Goal: Transaction & Acquisition: Purchase product/service

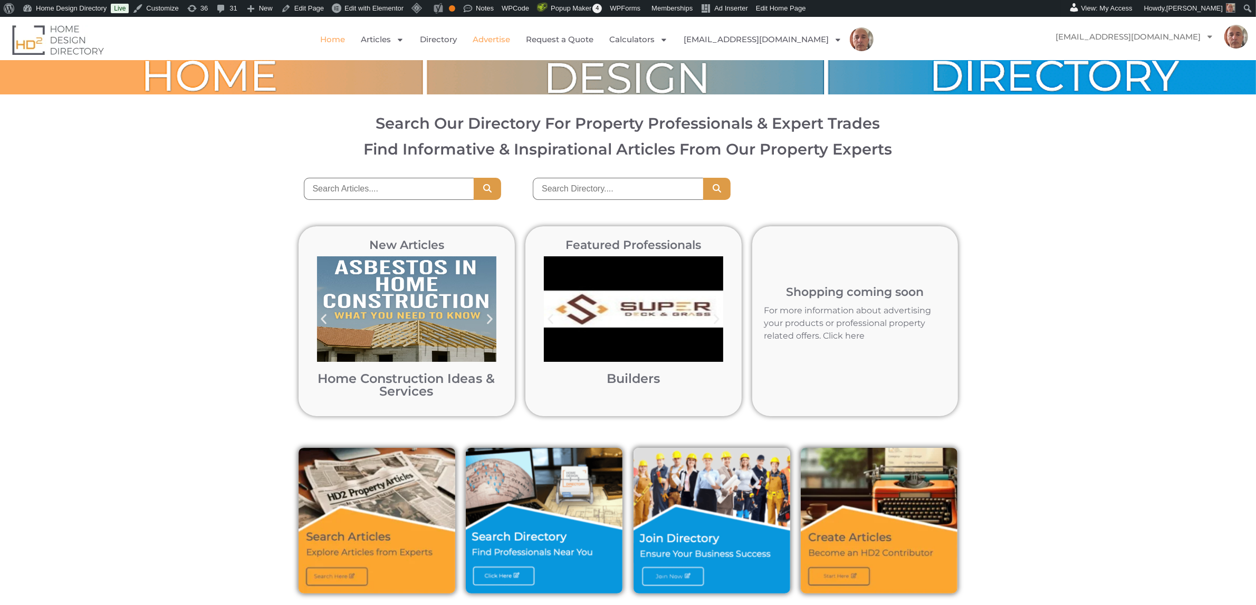
click at [504, 36] on link "Advertise" at bounding box center [490, 39] width 37 height 24
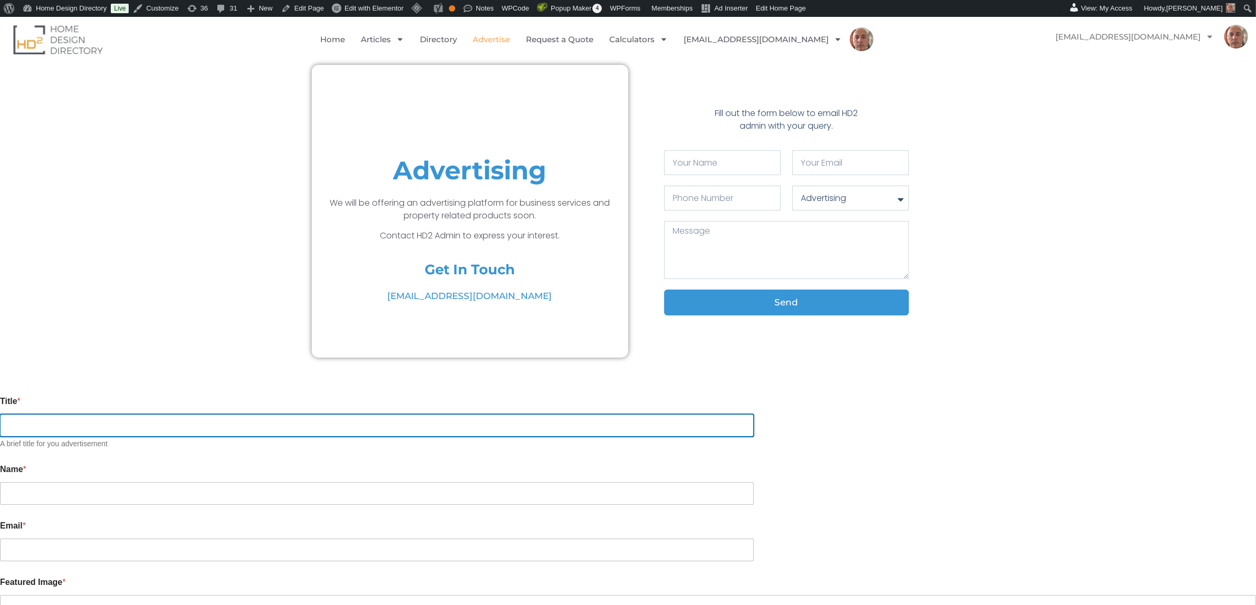
click at [452, 416] on input "Title *" at bounding box center [377, 425] width 754 height 23
type input "mark"
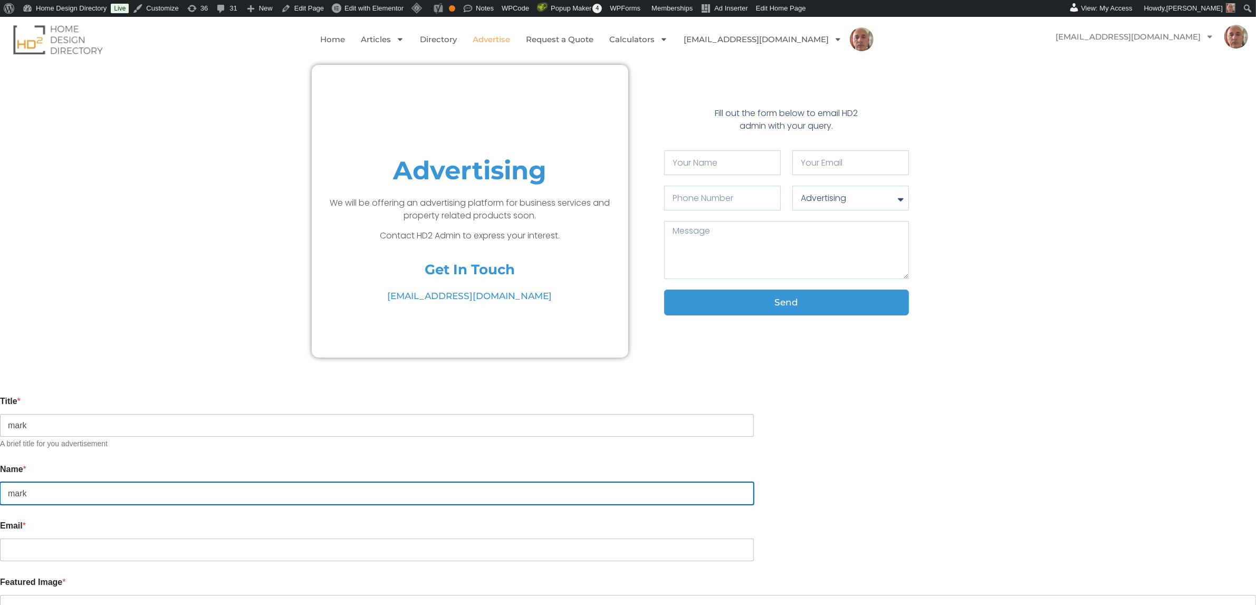
type input "mark"
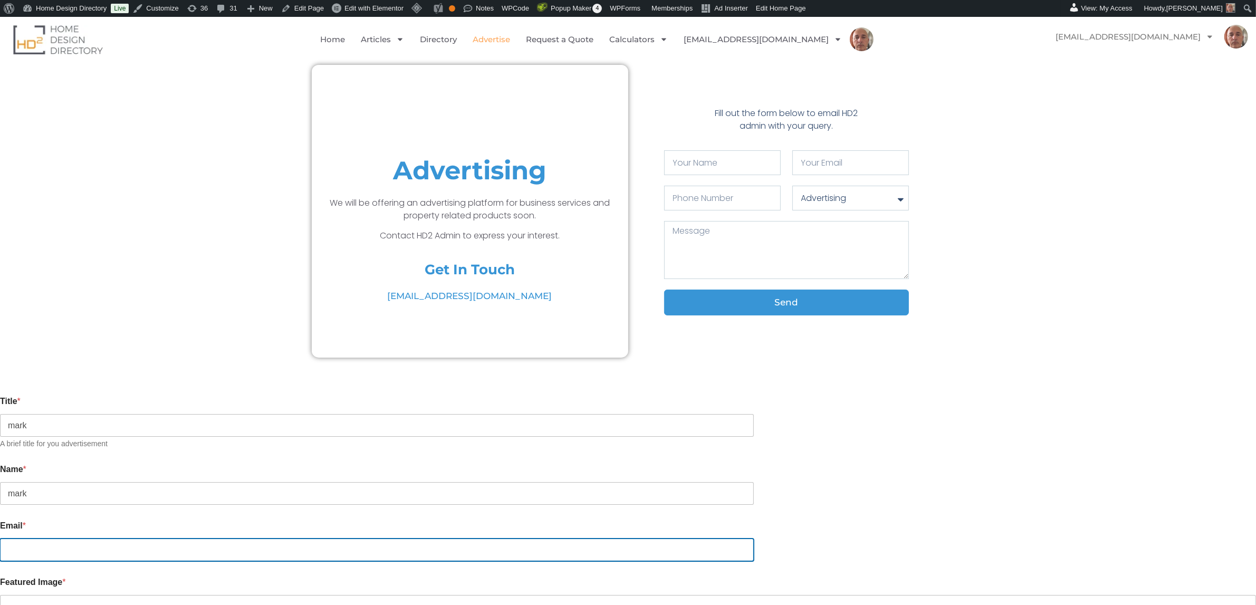
type input "markrac@yahoo.com.au"
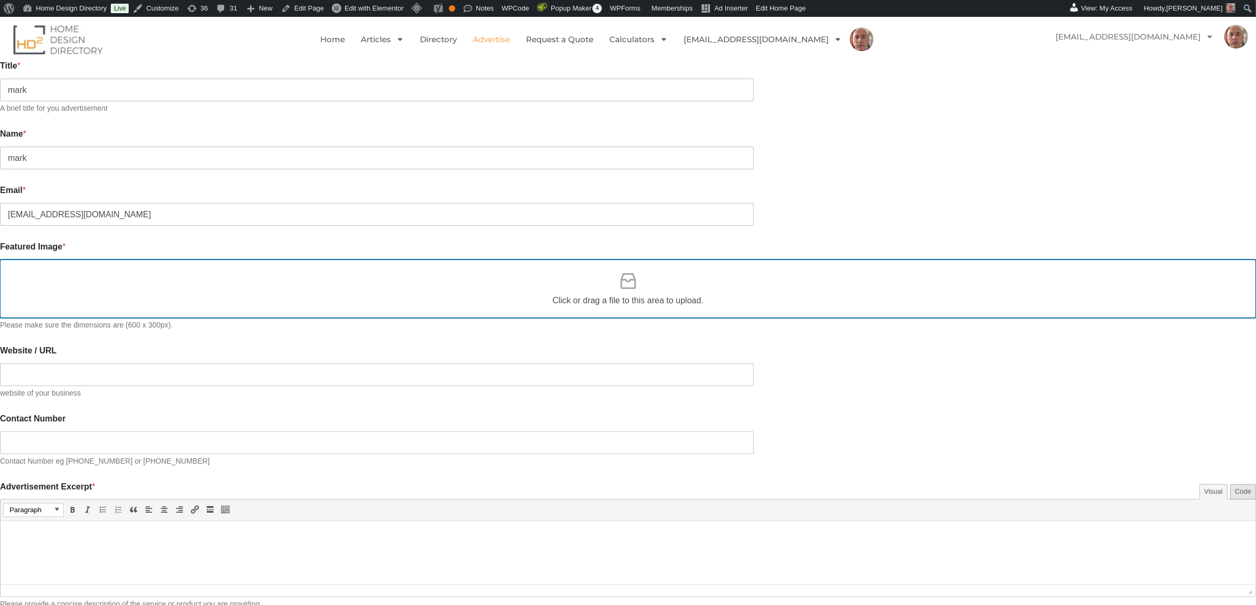
scroll to position [336, 0]
click at [627, 275] on icon at bounding box center [627, 280] width 21 height 21
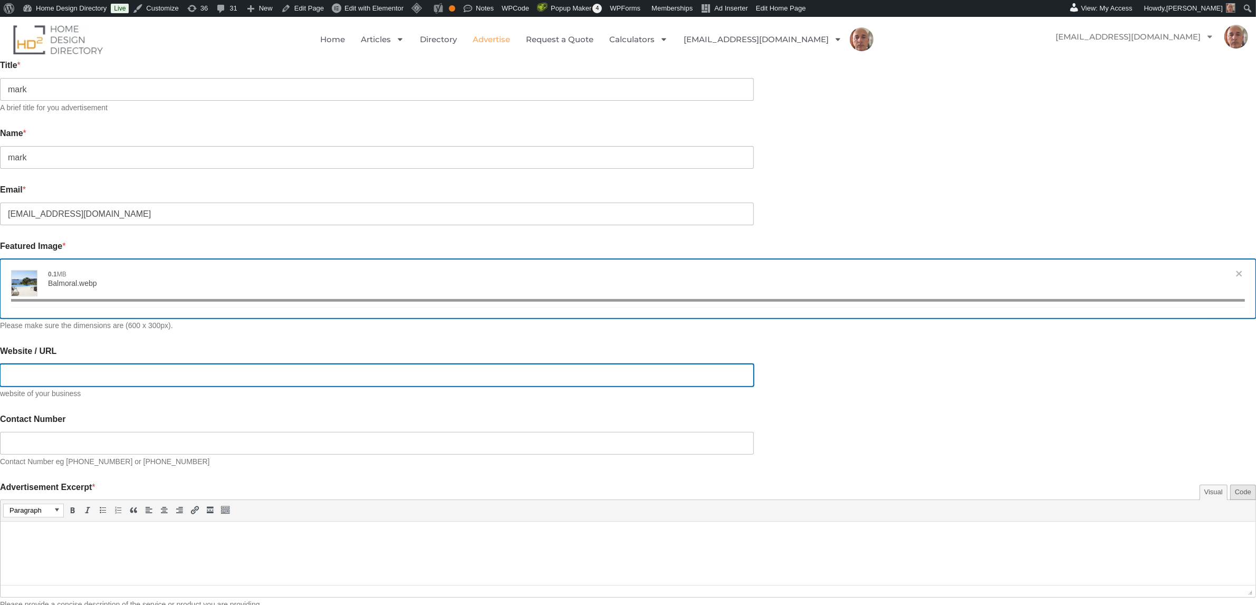
click at [356, 364] on input "Website / URL" at bounding box center [377, 375] width 754 height 23
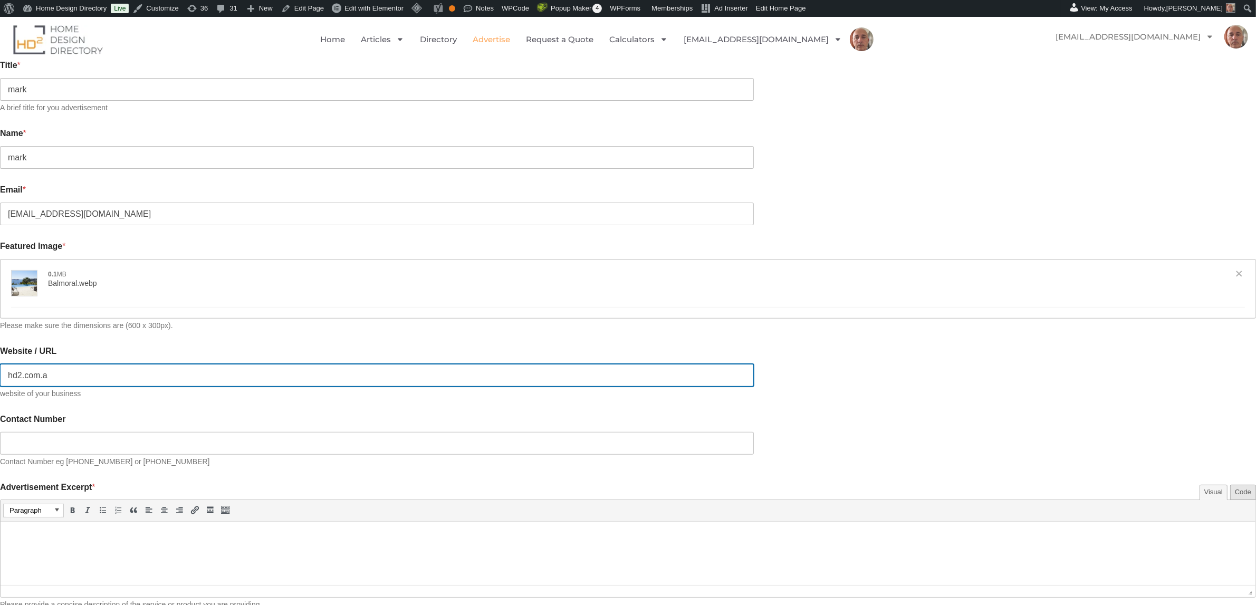
type input "hd2.com.au"
type input "[{"name":"Balmoral.webp","file":"2b8d5a0a0e5103a9e0e1162cd68dd3c3.webp","url":"…"
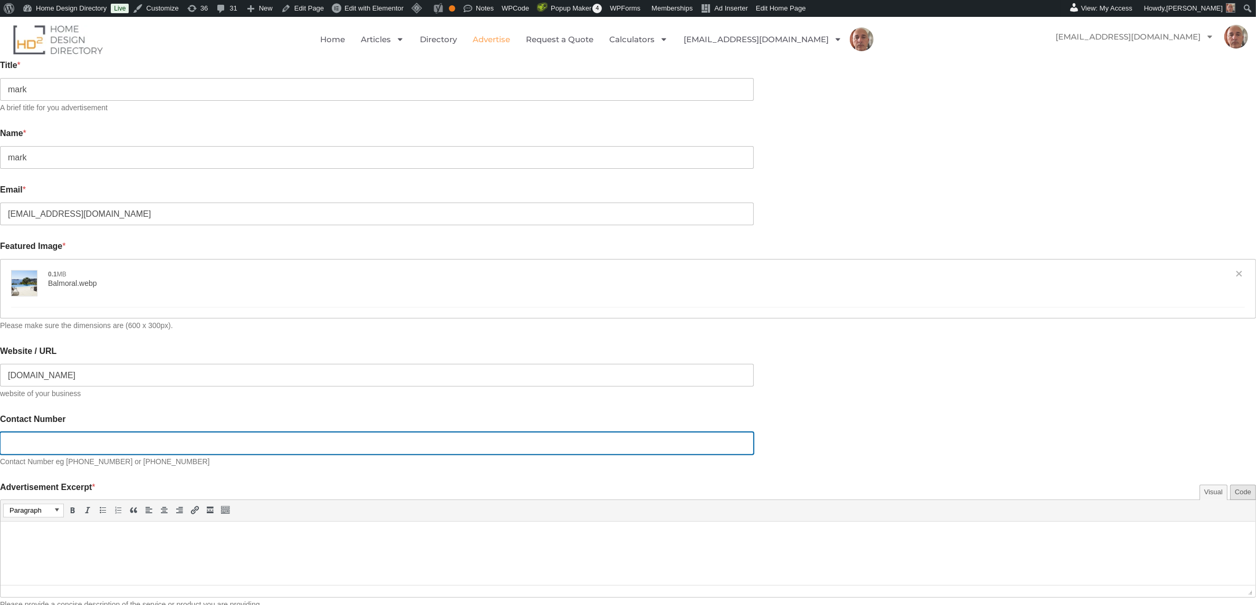
type input "[URL][DOMAIN_NAME]"
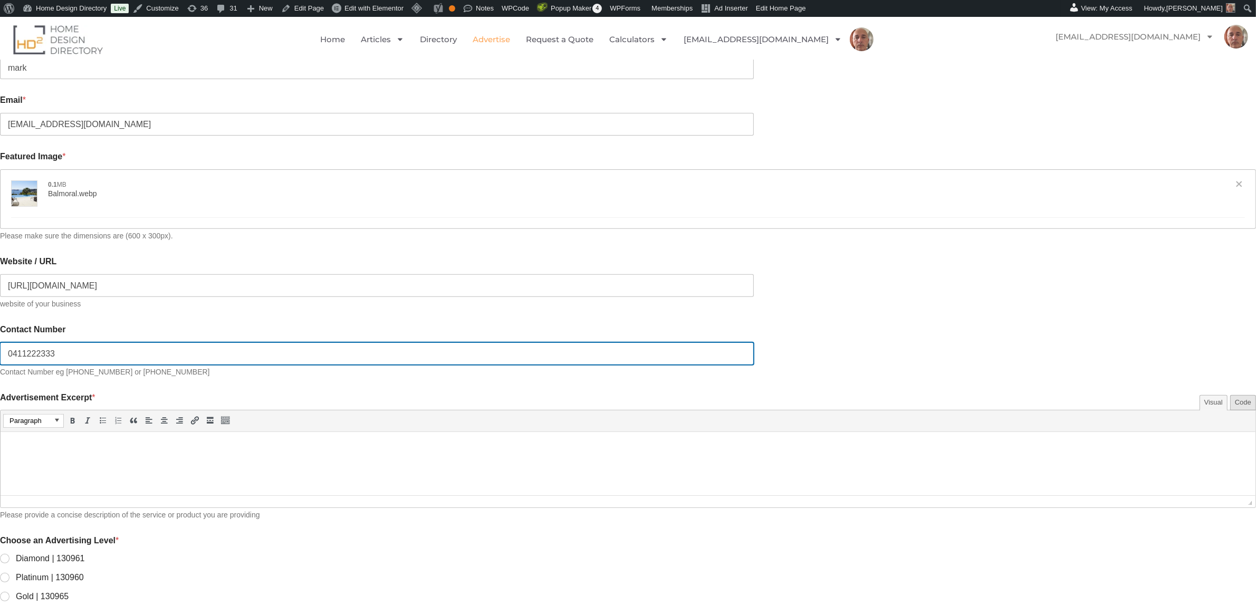
scroll to position [430, 0]
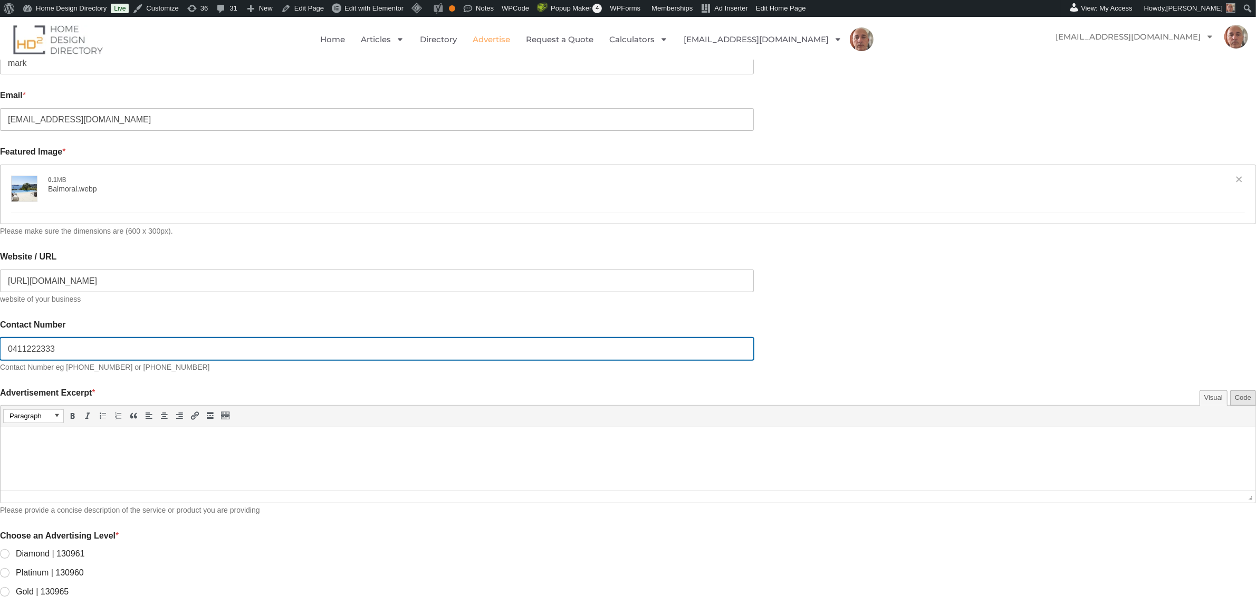
type input "0411222333"
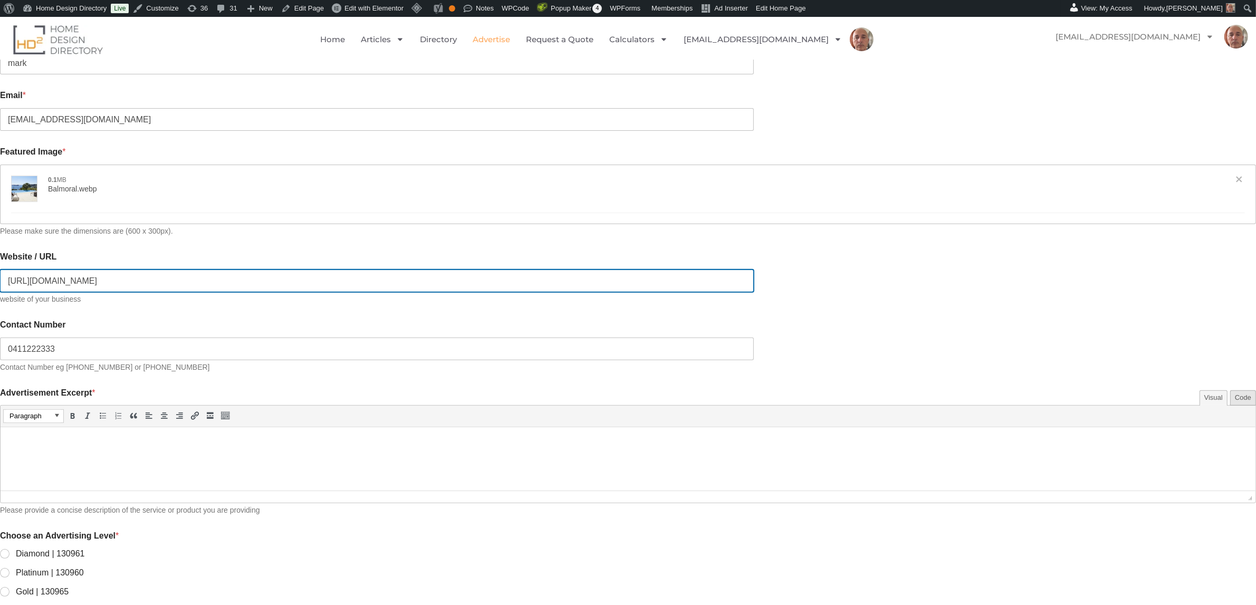
drag, startPoint x: 399, startPoint y: 274, endPoint x: 289, endPoint y: 263, distance: 110.3
click at [289, 263] on div "Please enable JavaScript in your browser to complete this form. Title * mark A …" at bounding box center [628, 382] width 1256 height 897
click at [401, 274] on input "[URL][DOMAIN_NAME]" at bounding box center [377, 280] width 754 height 23
drag, startPoint x: 353, startPoint y: 270, endPoint x: 276, endPoint y: 266, distance: 76.5
click at [276, 266] on div "Please enable JavaScript in your browser to complete this form. Title * mark A …" at bounding box center [628, 382] width 1256 height 897
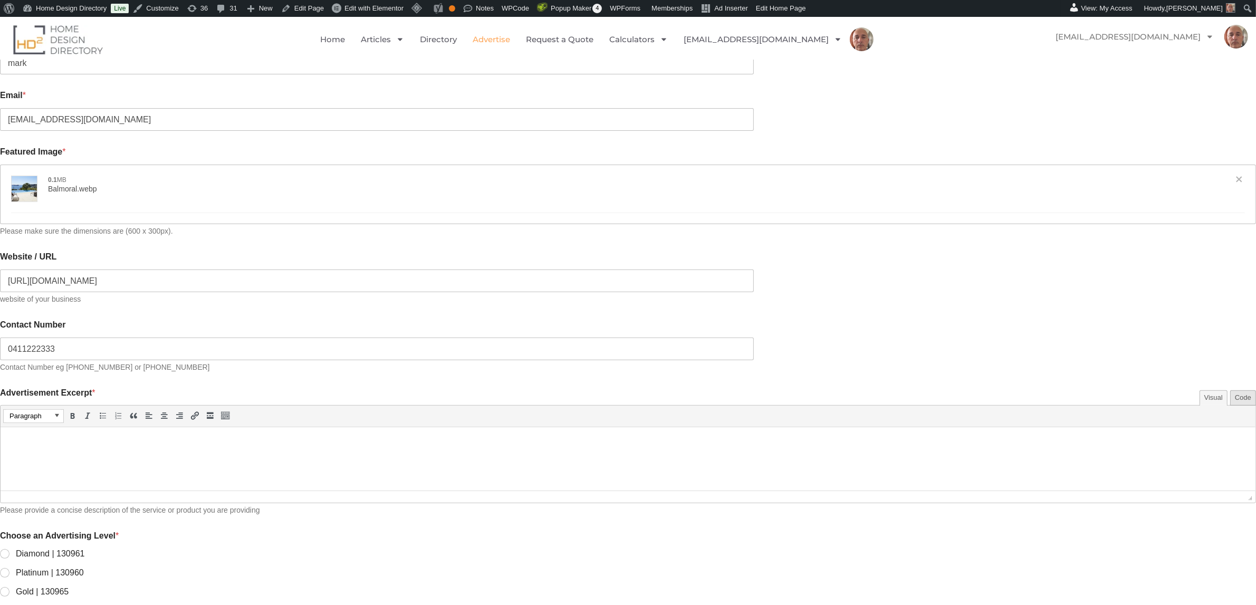
click at [24, 448] on html at bounding box center [628, 442] width 1254 height 30
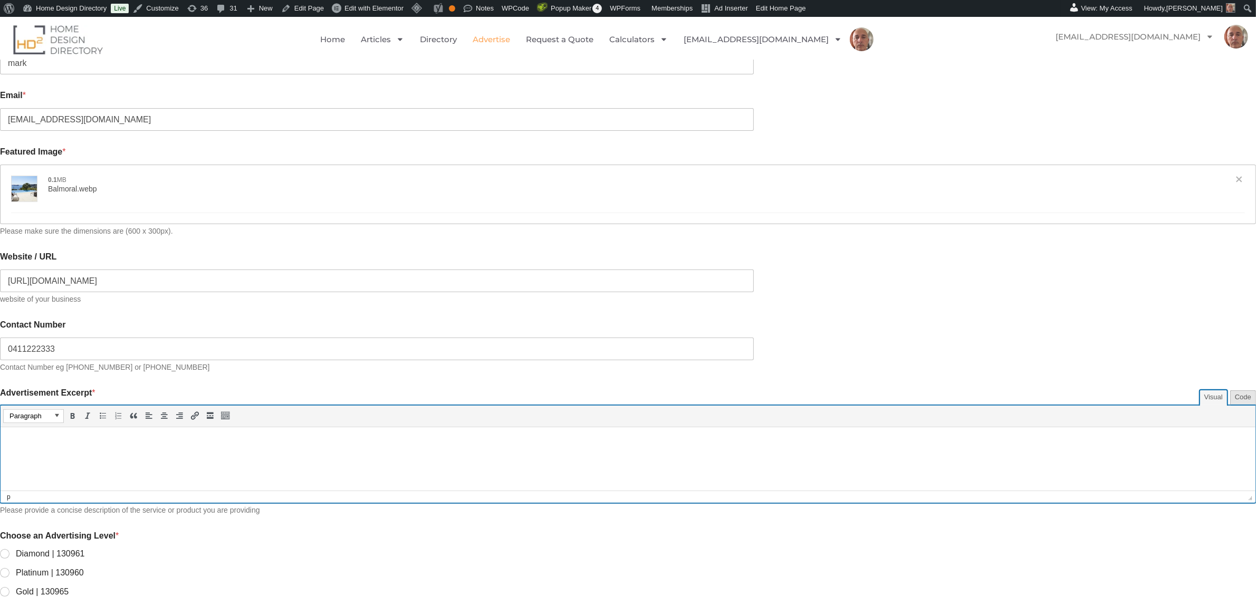
paste body
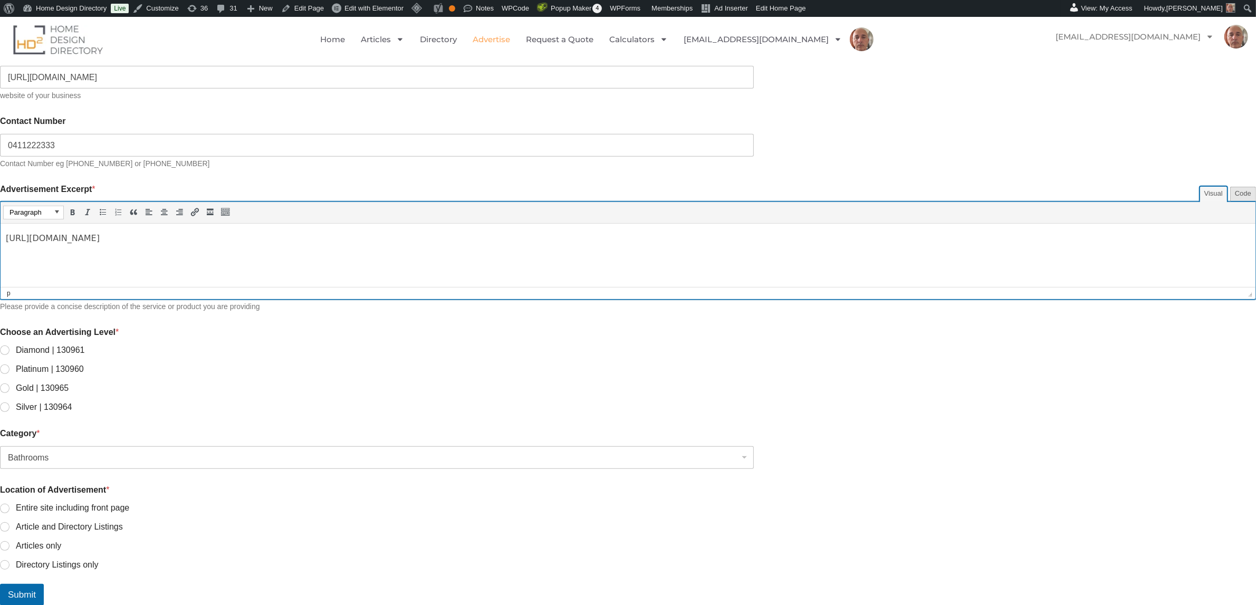
scroll to position [637, 0]
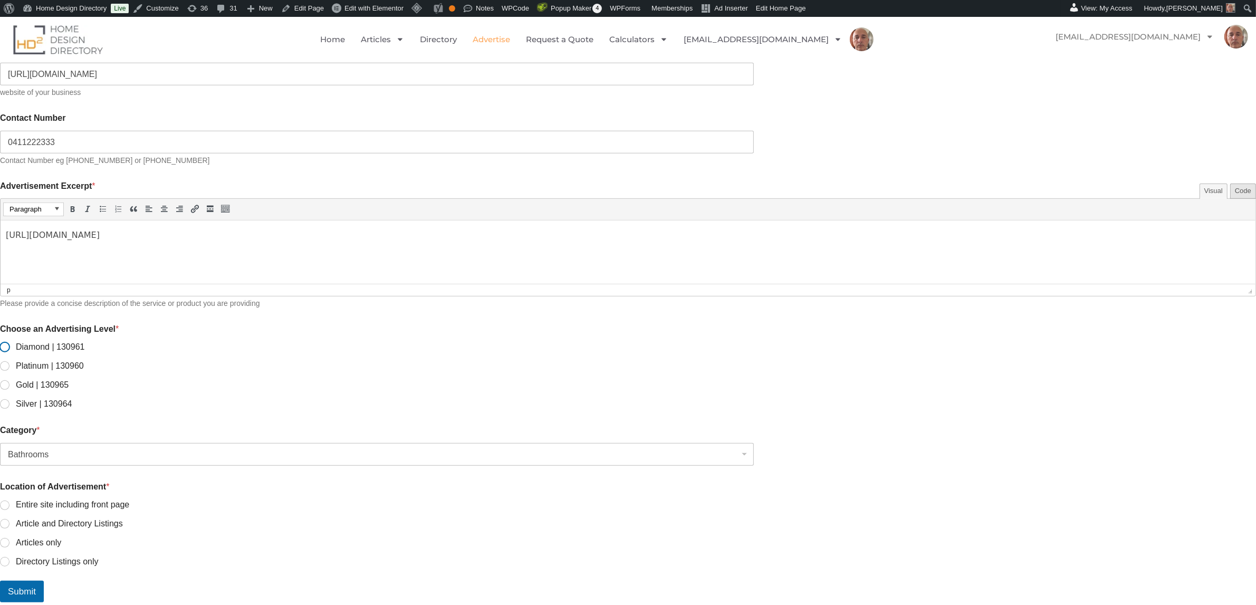
click at [9, 343] on input "Diamond | 130961" at bounding box center [5, 347] width 8 height 8
radio input "true"
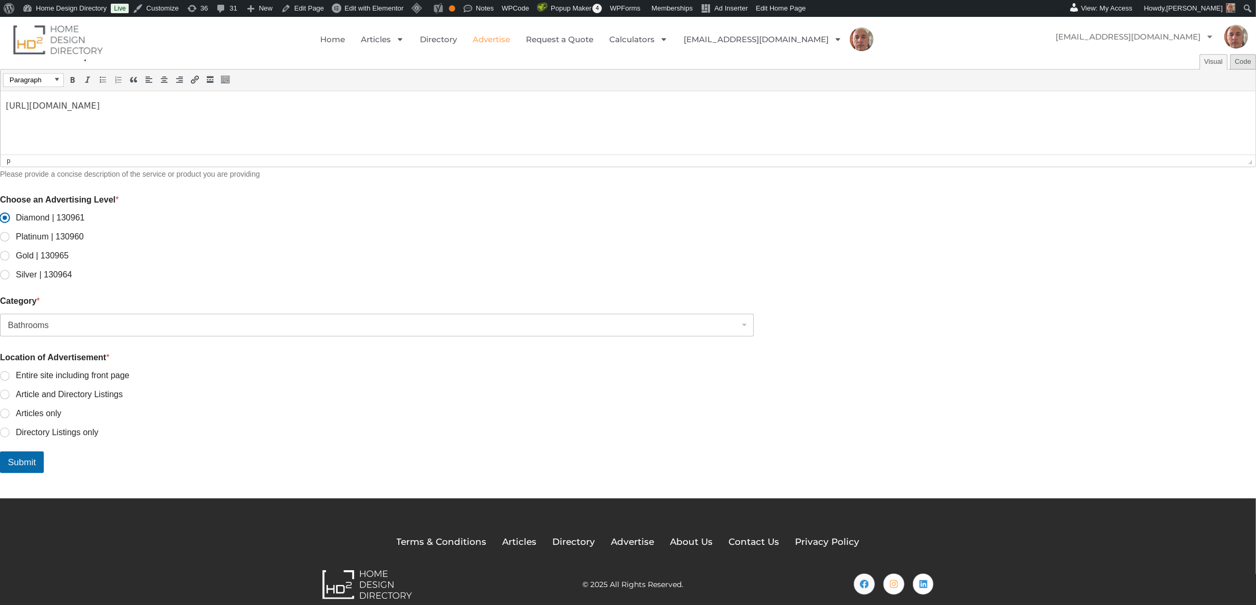
scroll to position [767, 0]
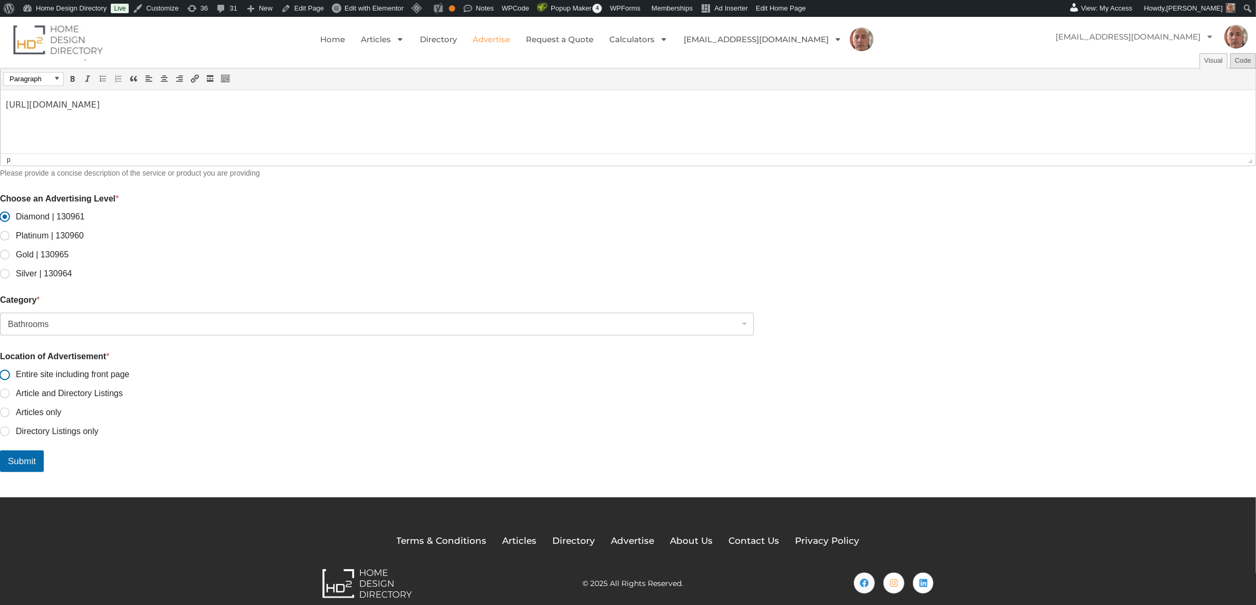
click at [9, 371] on input "Entire site including front page" at bounding box center [5, 375] width 8 height 8
radio input "true"
click at [44, 456] on button "Submit" at bounding box center [22, 461] width 44 height 22
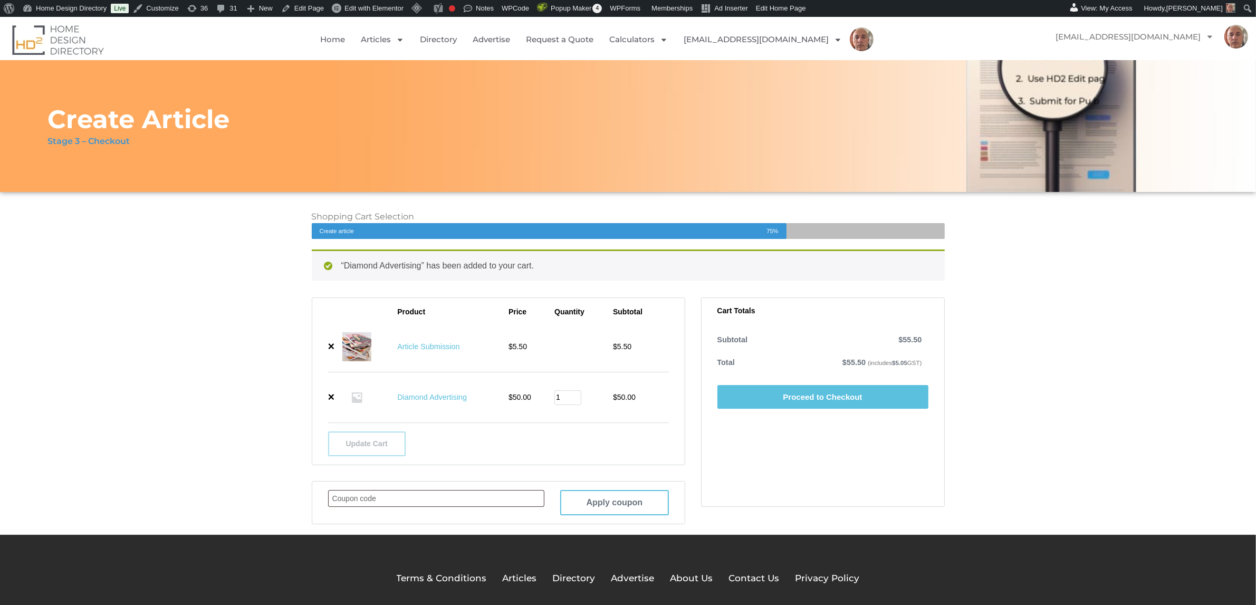
scroll to position [101, 0]
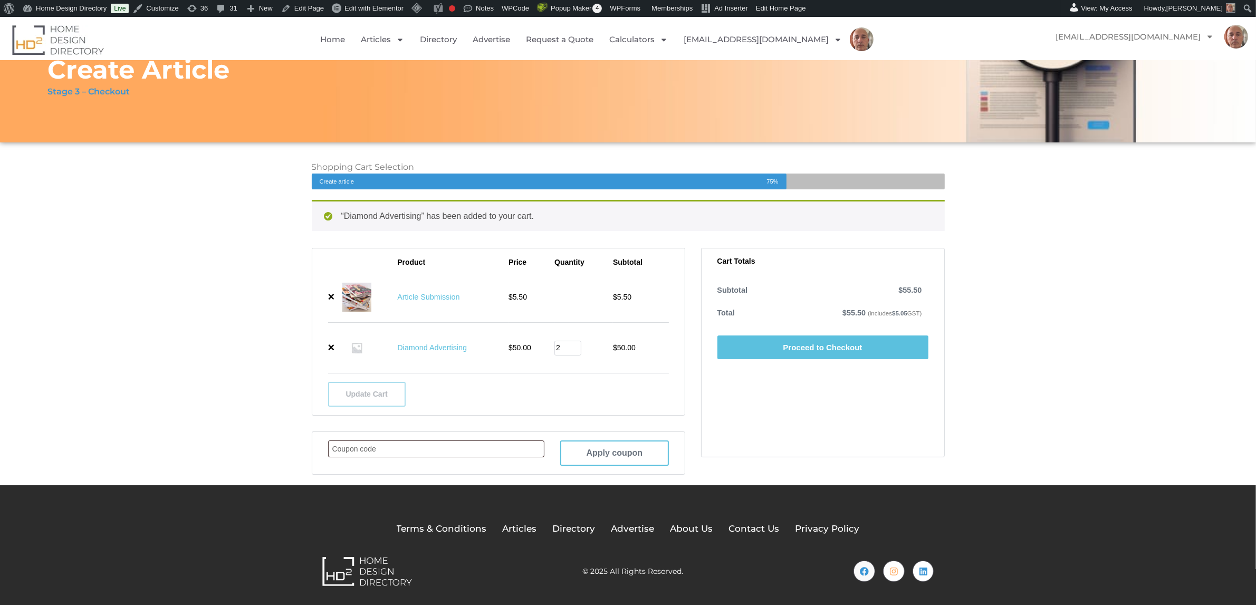
click at [576, 346] on input "2" at bounding box center [567, 348] width 27 height 15
type input "1"
click at [577, 351] on input "1" at bounding box center [567, 348] width 27 height 15
click at [557, 291] on td "Article Submission quantity" at bounding box center [583, 297] width 59 height 50
click at [331, 297] on link "×" at bounding box center [331, 297] width 7 height 12
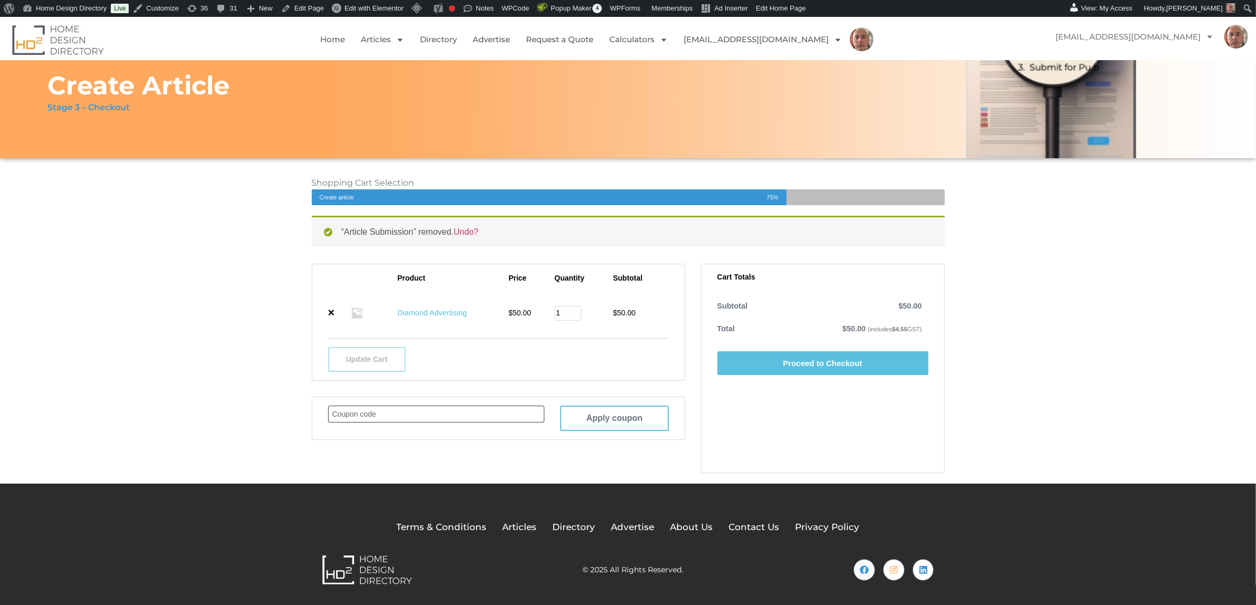
scroll to position [0, 0]
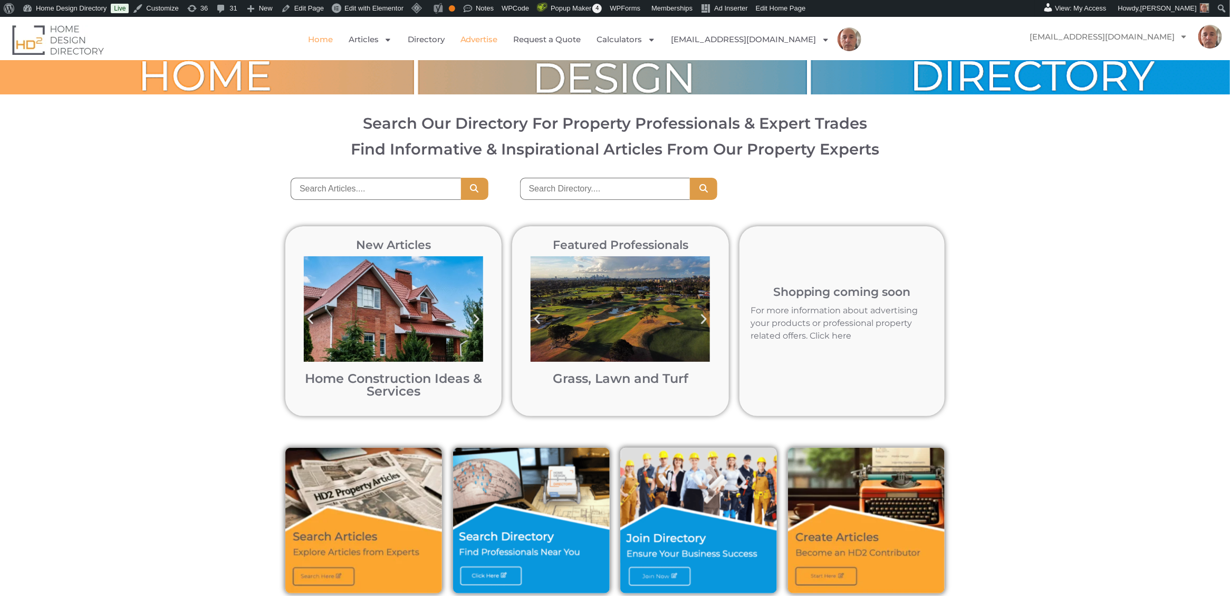
click at [498, 40] on link "Advertise" at bounding box center [478, 39] width 37 height 24
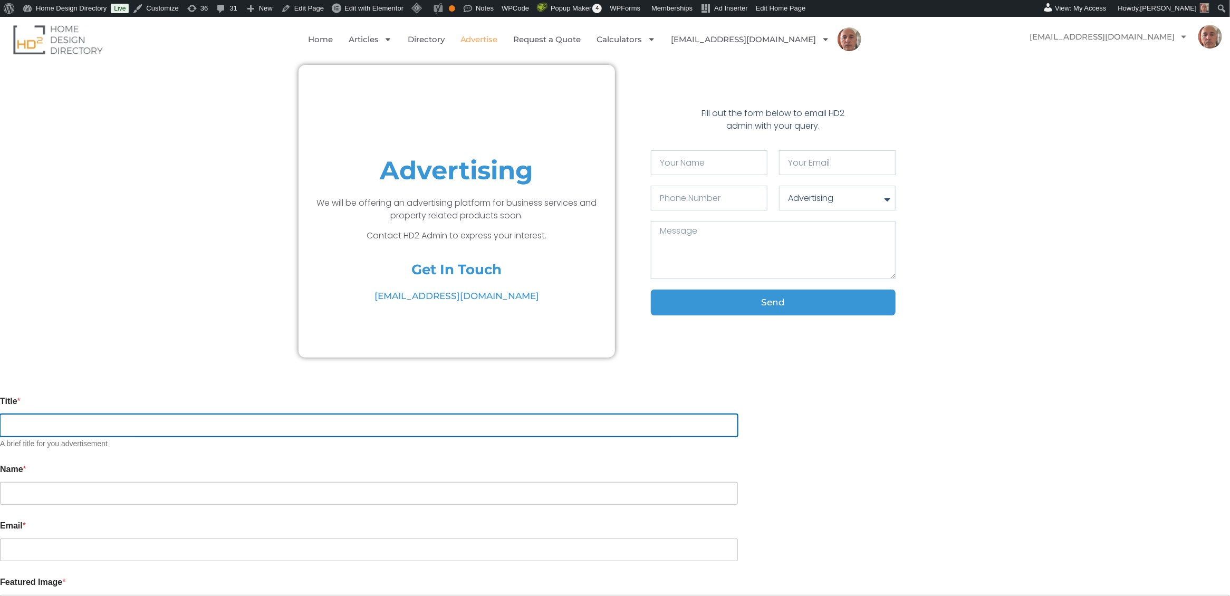
click at [384, 414] on input "Title *" at bounding box center [369, 425] width 738 height 23
type input "test"
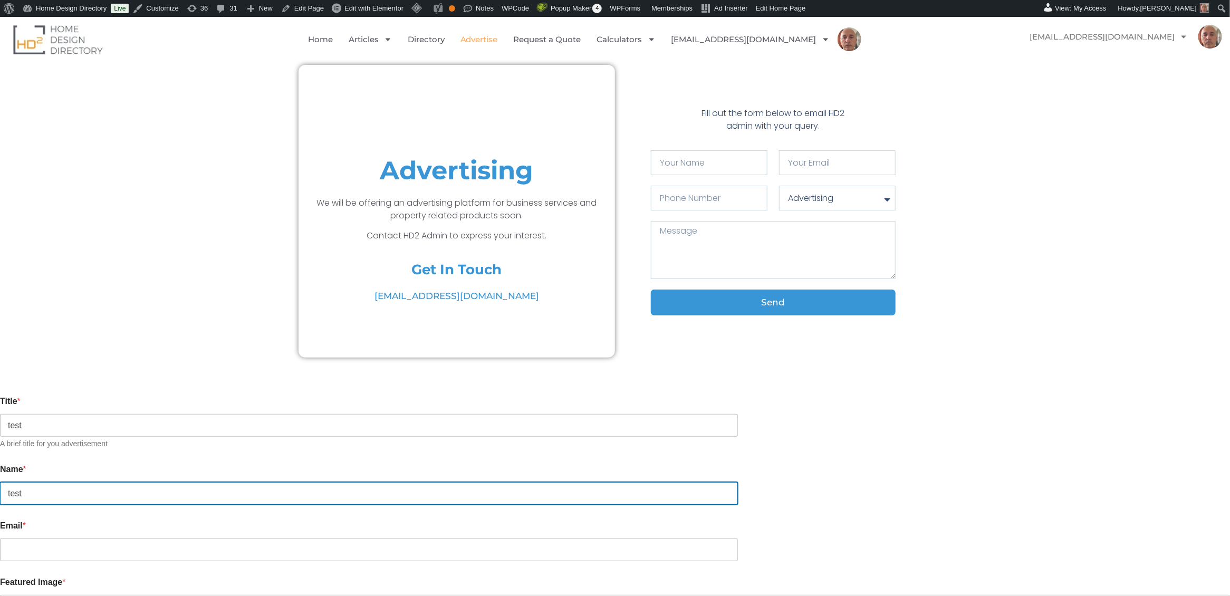
type input "test"
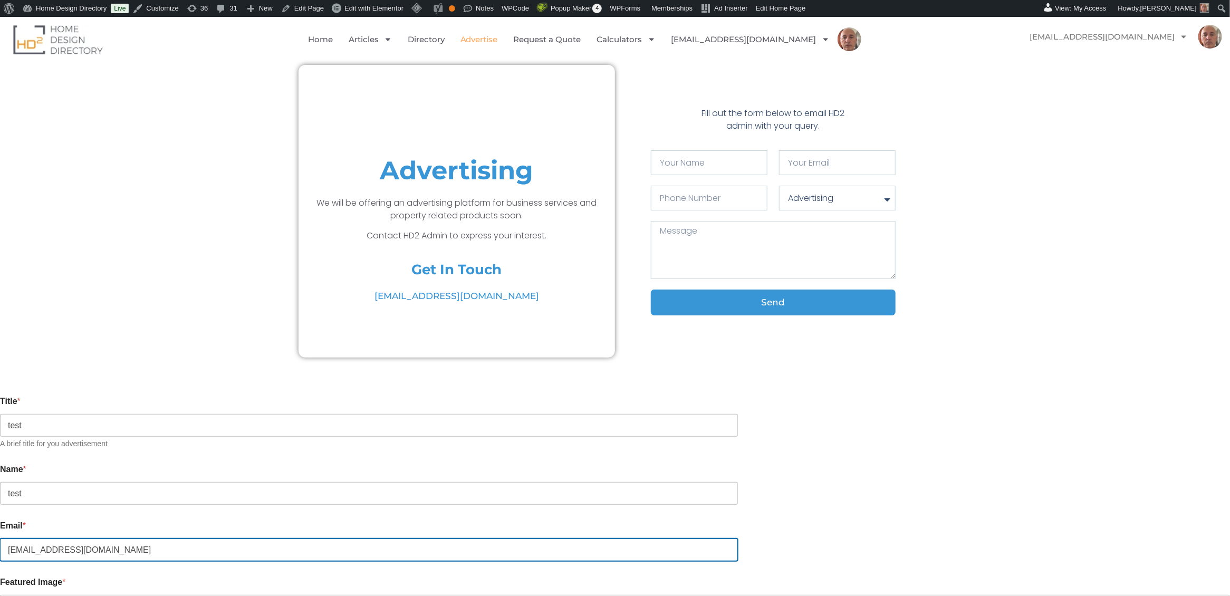
type input "[EMAIL_ADDRESS][DOMAIN_NAME]"
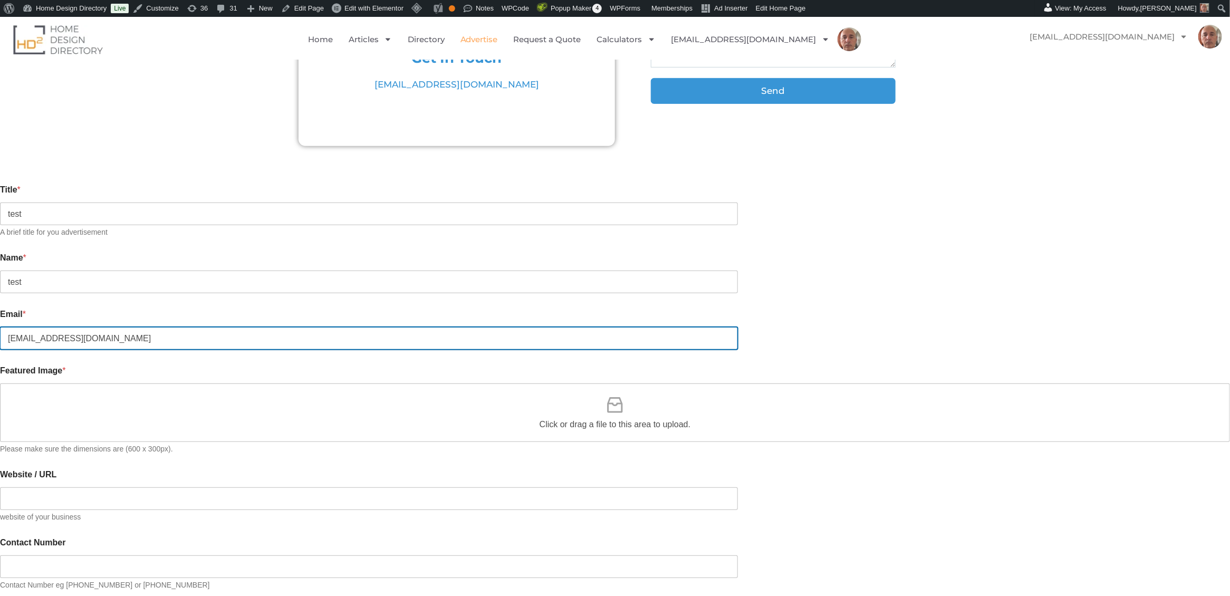
scroll to position [217, 0]
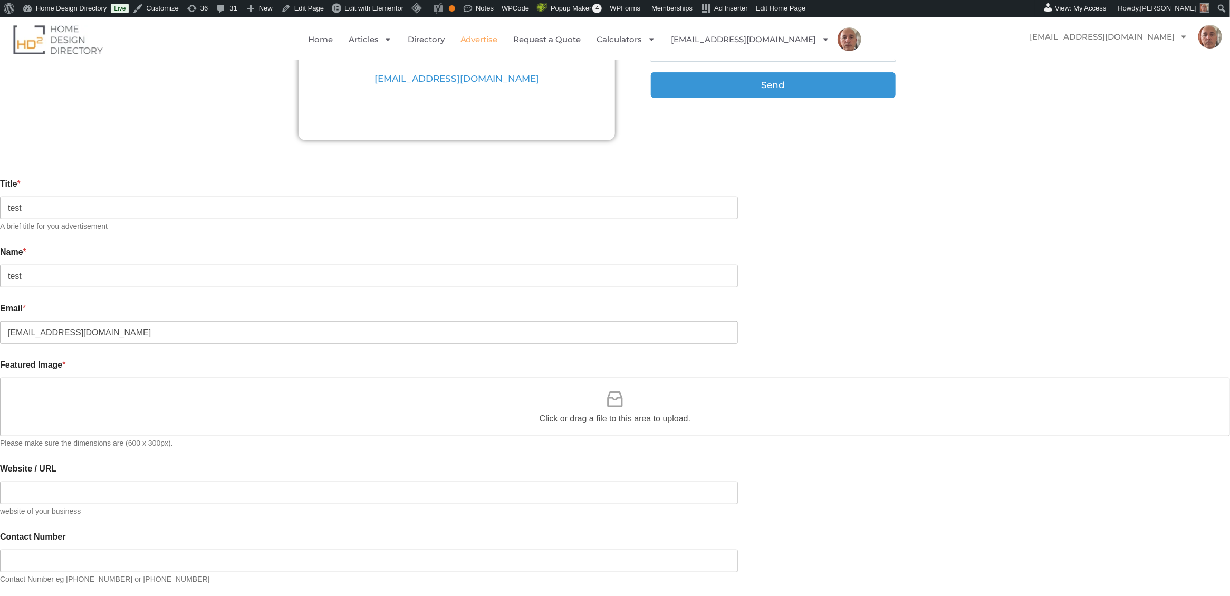
click at [615, 390] on icon at bounding box center [614, 399] width 21 height 21
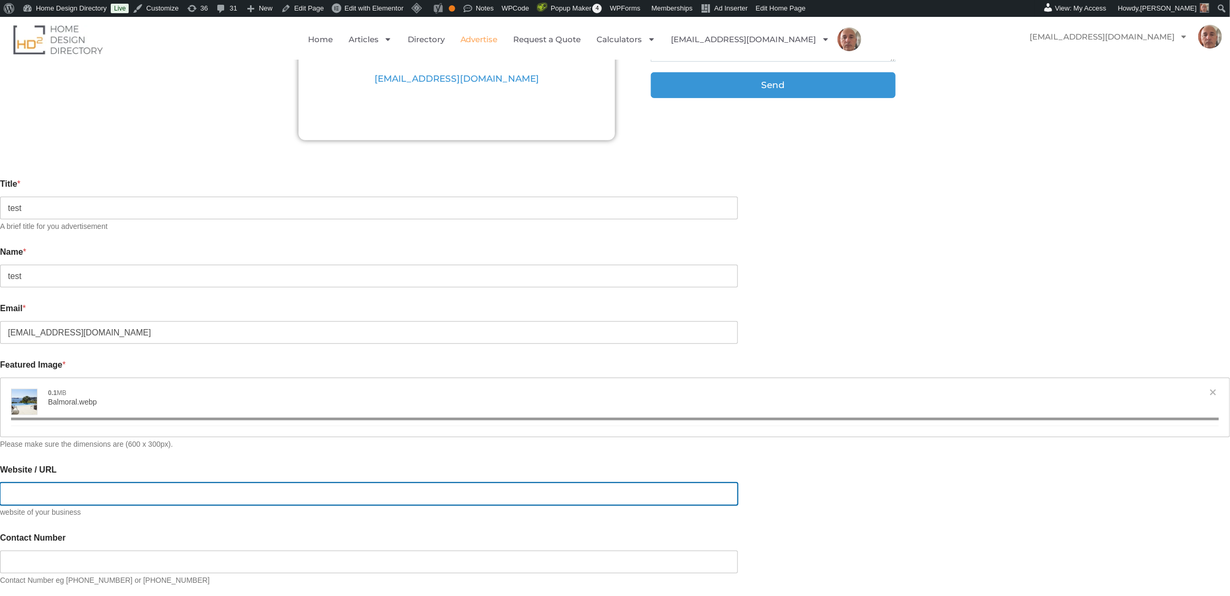
click at [318, 492] on input "Website / URL" at bounding box center [369, 493] width 738 height 23
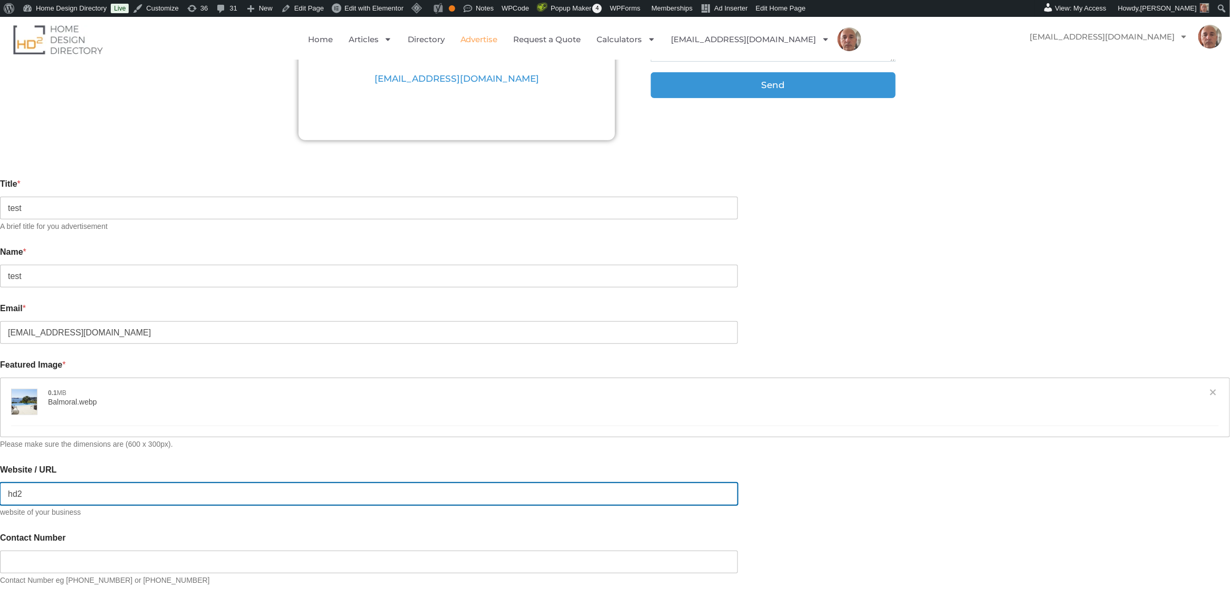
type input "hd2."
type input "[{"name":"Balmoral.webp","file":"e25f233a9780162a1a7315408d3d8601.webp","url":"…"
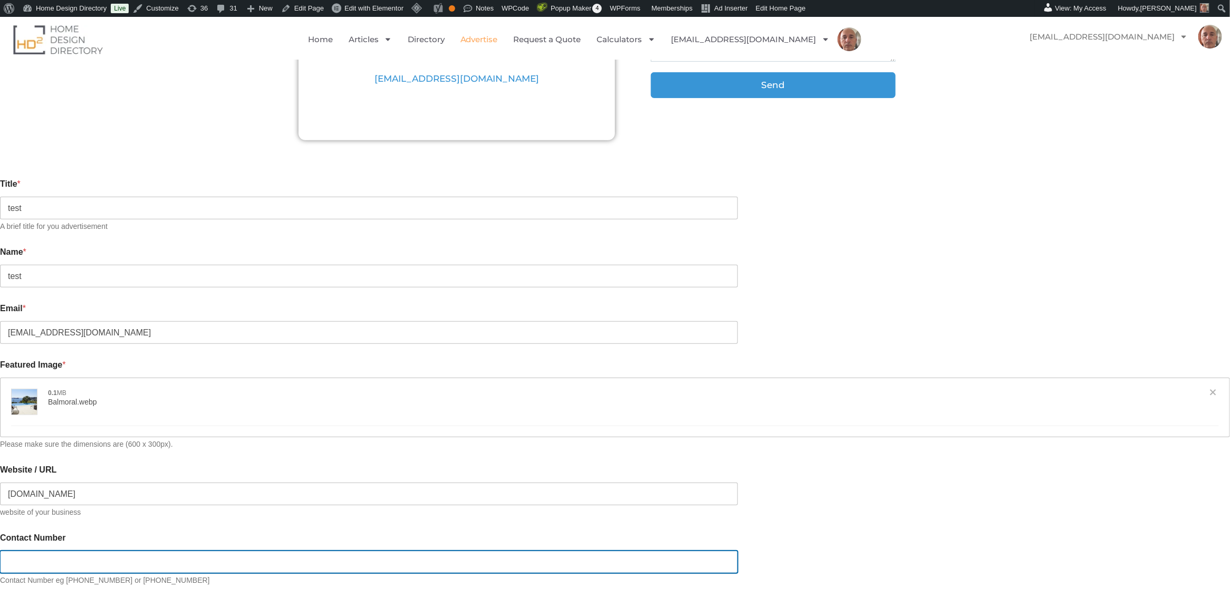
type input "https://hd2.com.au"
type input "0411222333"
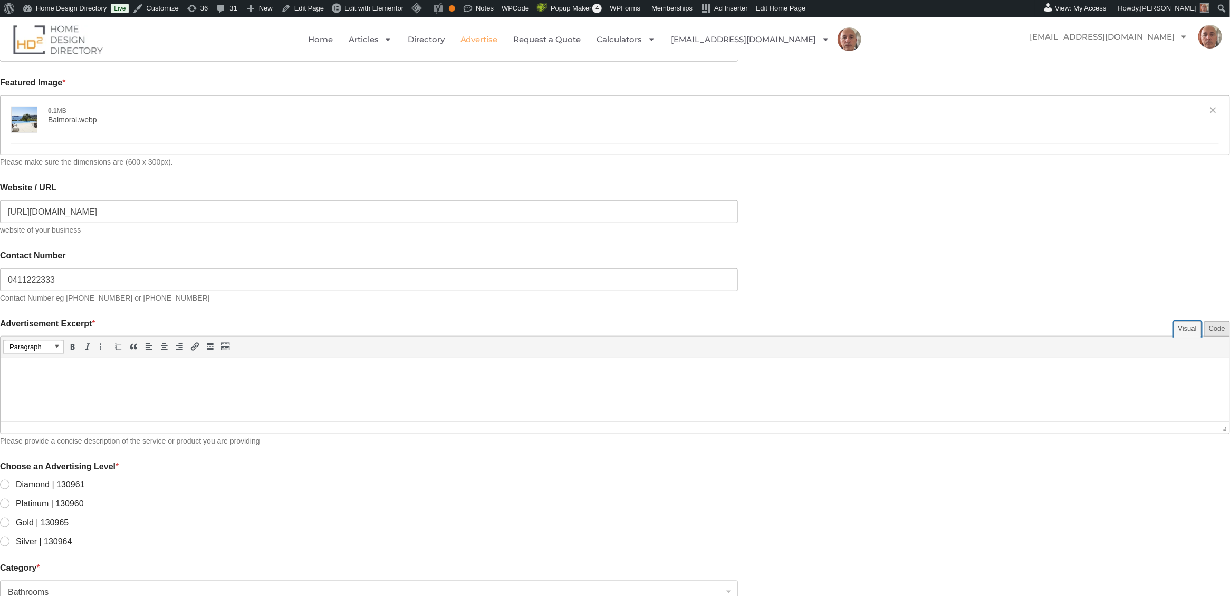
scroll to position [515, 0]
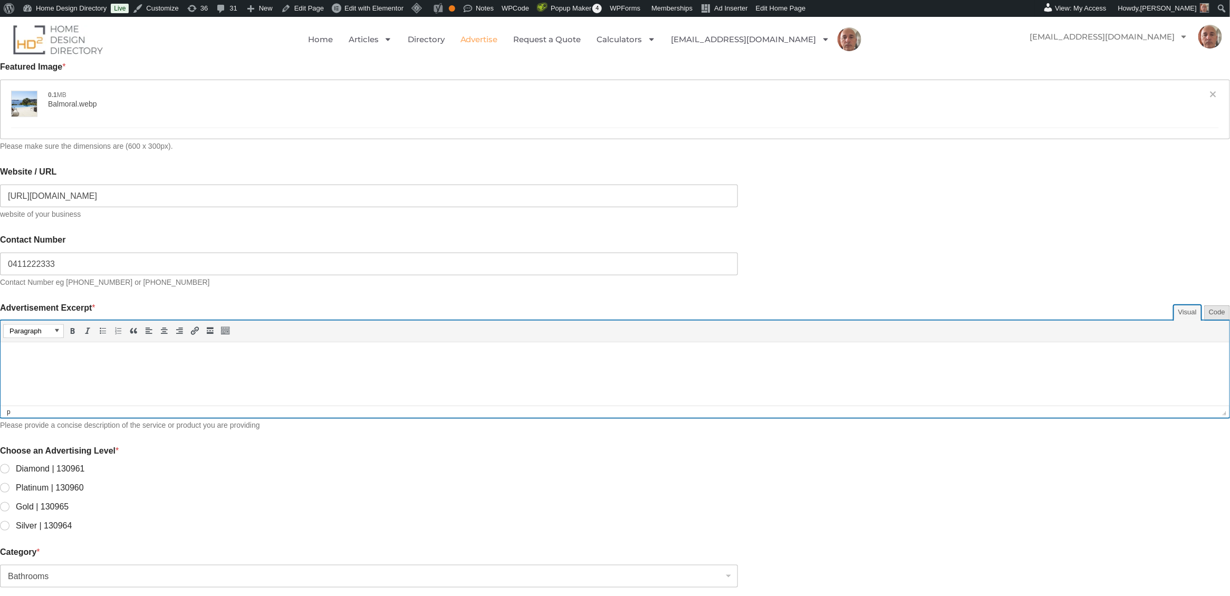
click at [39, 351] on p at bounding box center [615, 357] width 1218 height 13
click at [84, 484] on label "Platinum | 130960" at bounding box center [46, 487] width 74 height 11
click at [9, 484] on input "Platinum | 130960" at bounding box center [5, 488] width 8 height 8
radio input "true"
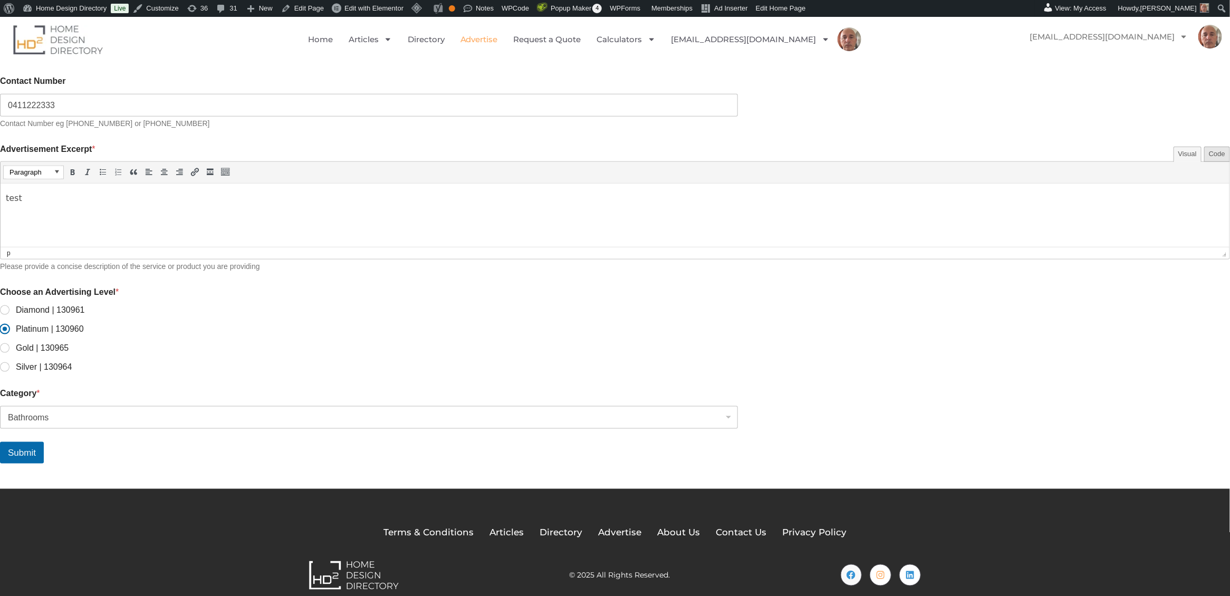
scroll to position [675, 0]
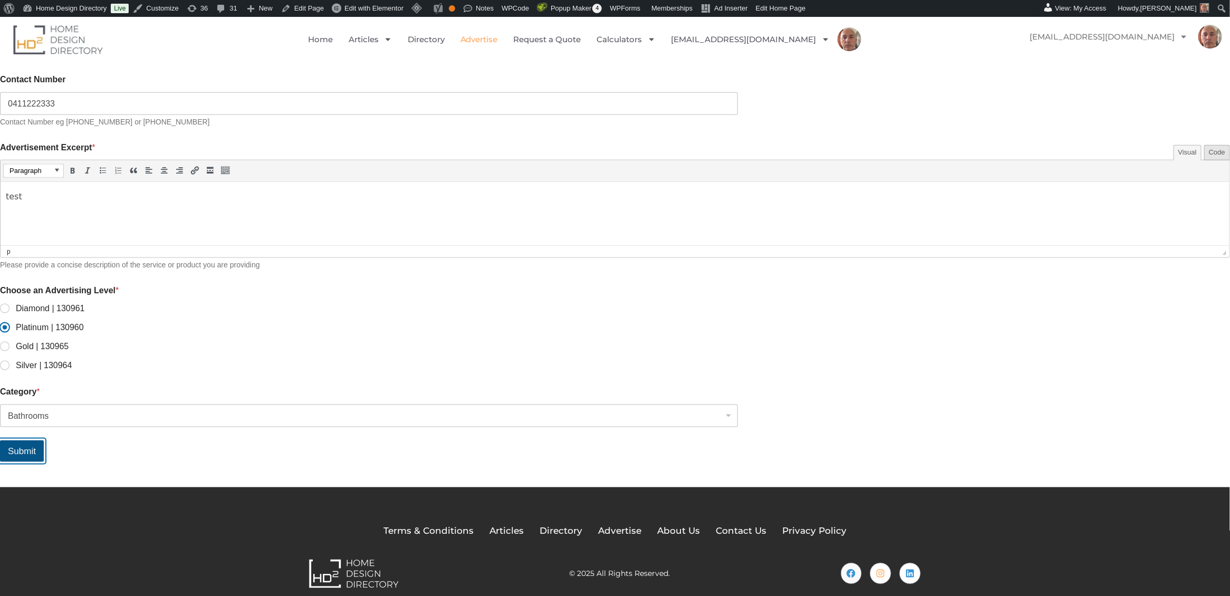
click at [44, 442] on button "Submit" at bounding box center [22, 451] width 44 height 22
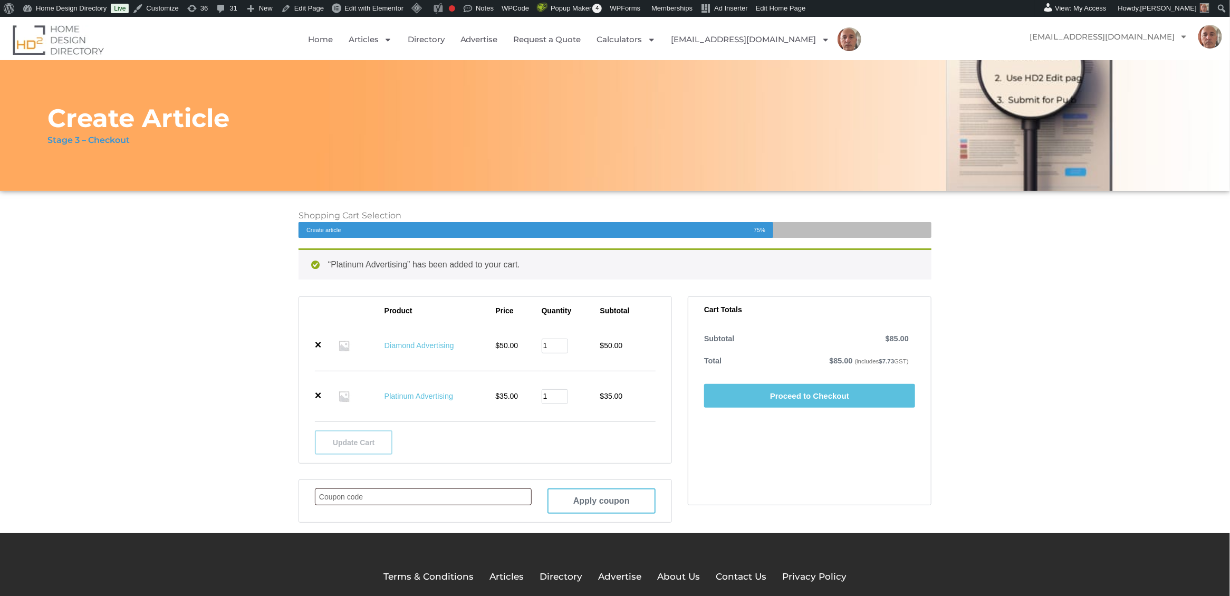
scroll to position [52, 0]
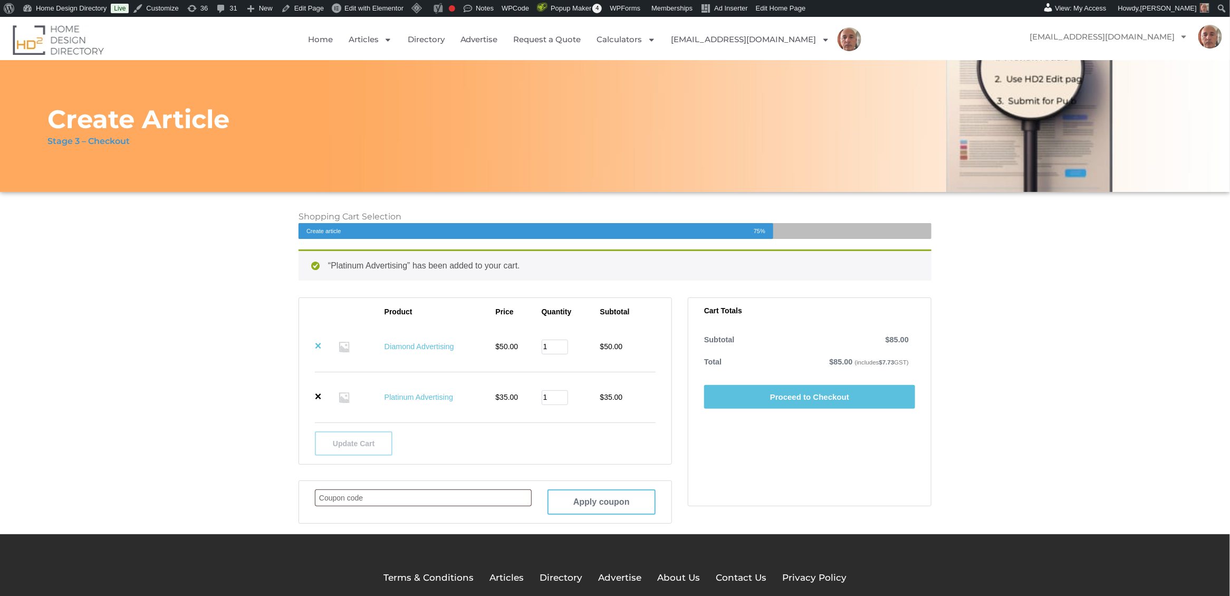
click at [317, 345] on link "×" at bounding box center [318, 346] width 7 height 12
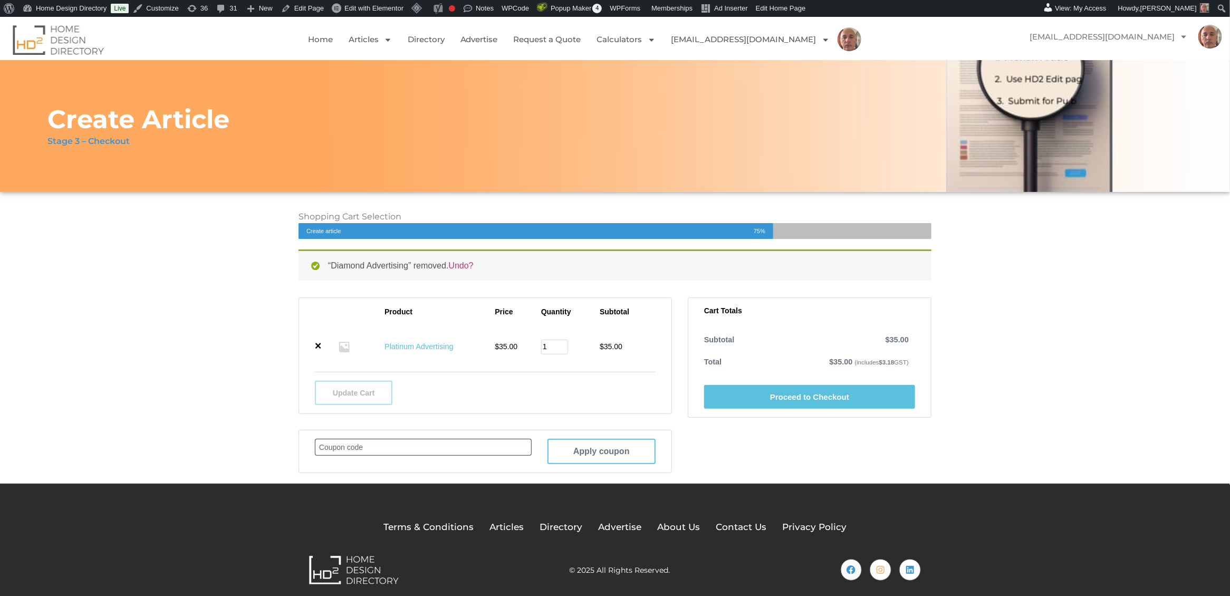
scroll to position [60, 0]
